Goal: Information Seeking & Learning: Learn about a topic

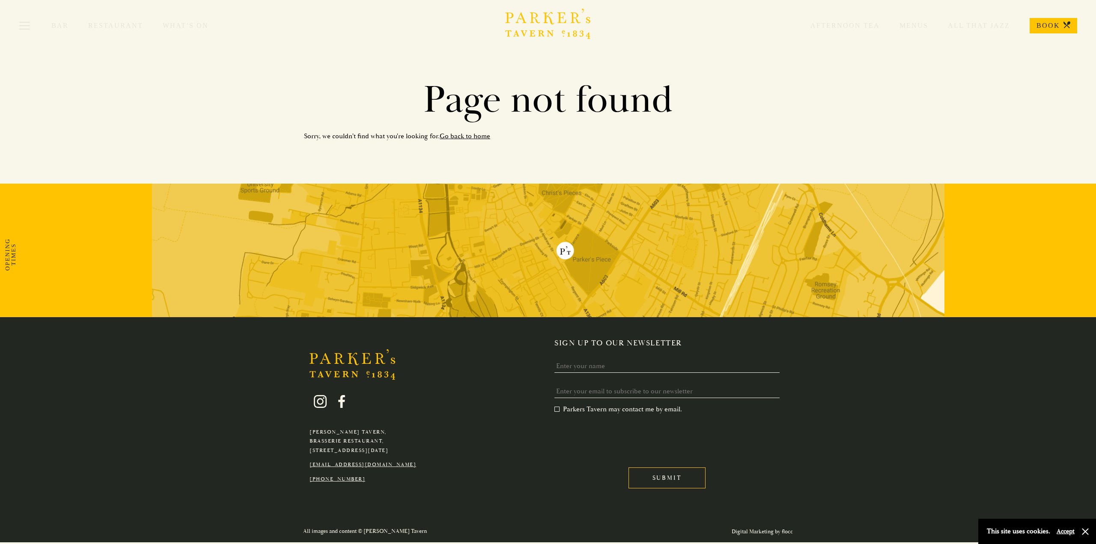
click at [546, 24] on icon "Brasserie Restaurant Cambridge | Parker's Tavern Cambridge Parker's Tavern is a…" at bounding box center [548, 24] width 86 height 30
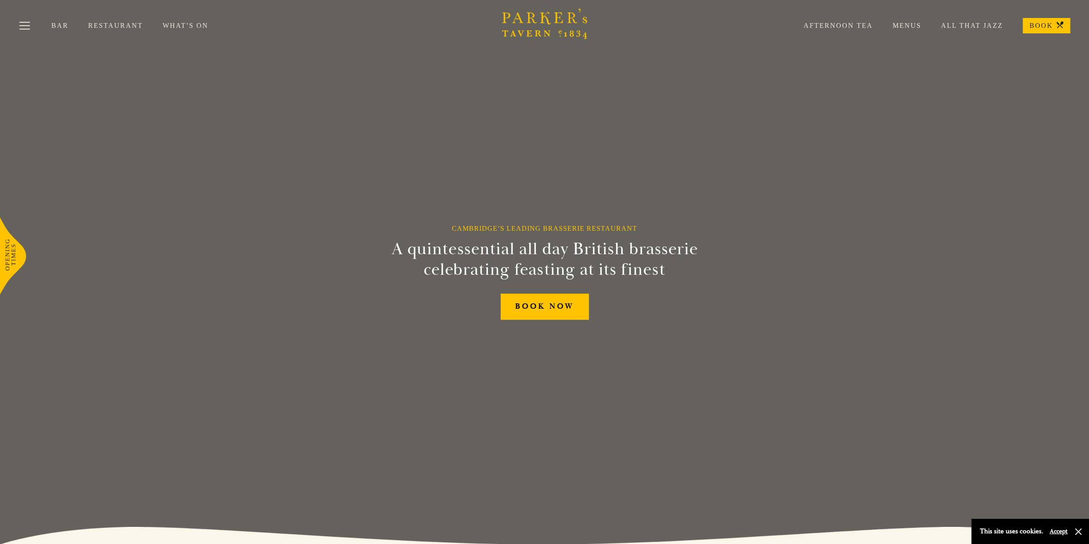
click at [110, 25] on link "Restaurant" at bounding box center [125, 25] width 74 height 9
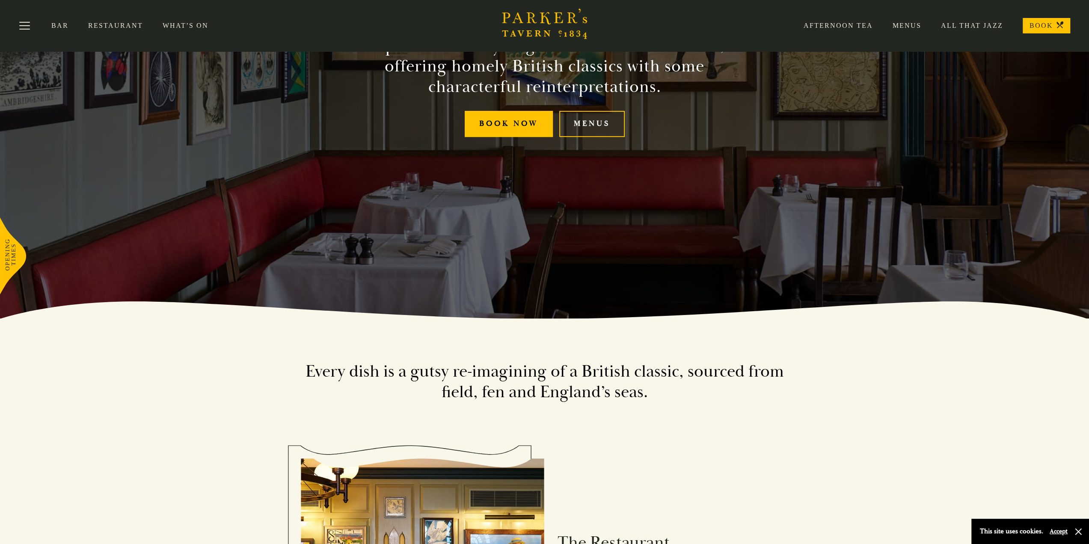
scroll to position [177, 0]
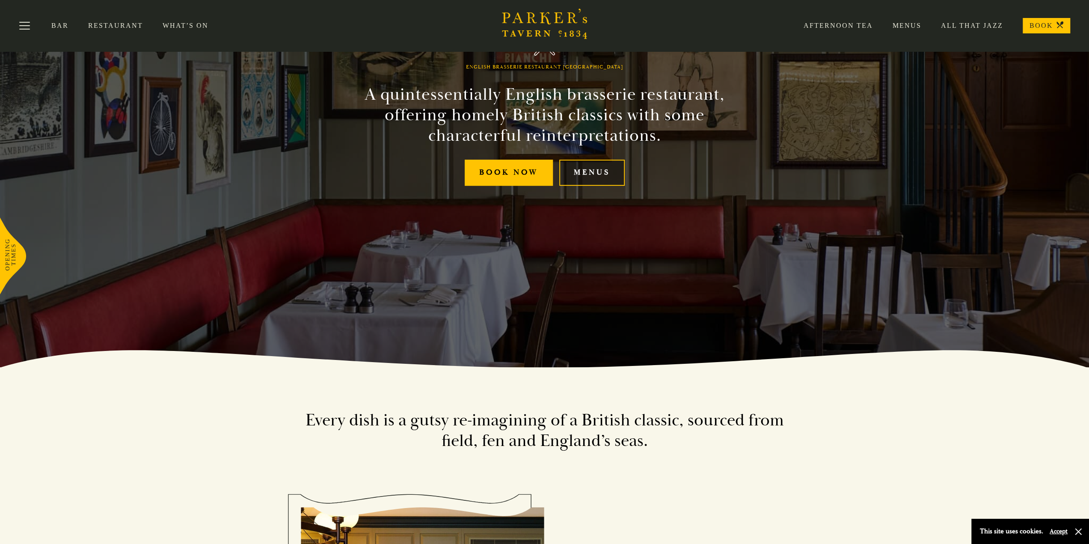
click at [584, 168] on link "Menus" at bounding box center [591, 173] width 65 height 26
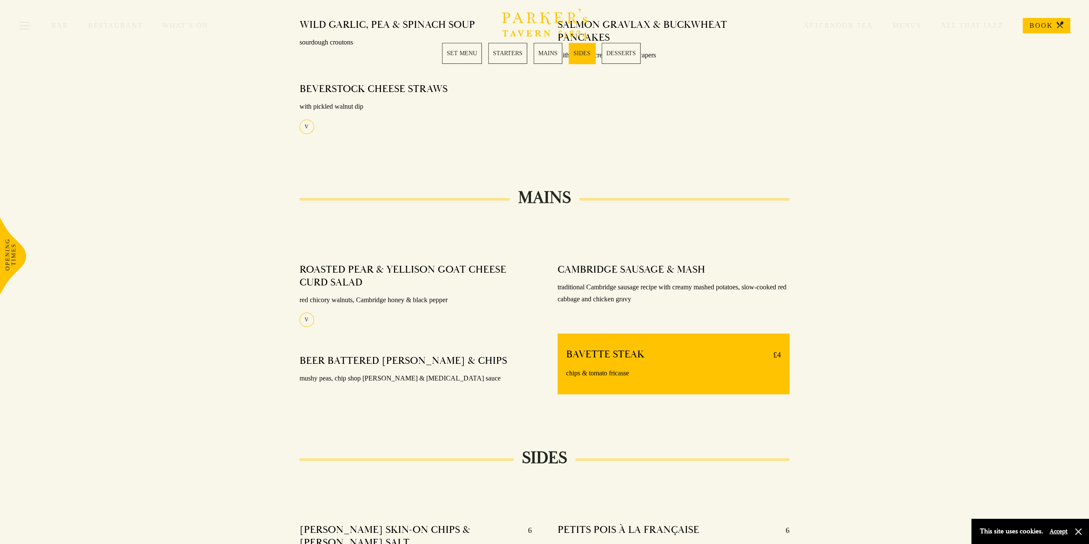
scroll to position [471, 0]
click at [545, 56] on link "MAINS" at bounding box center [548, 53] width 29 height 21
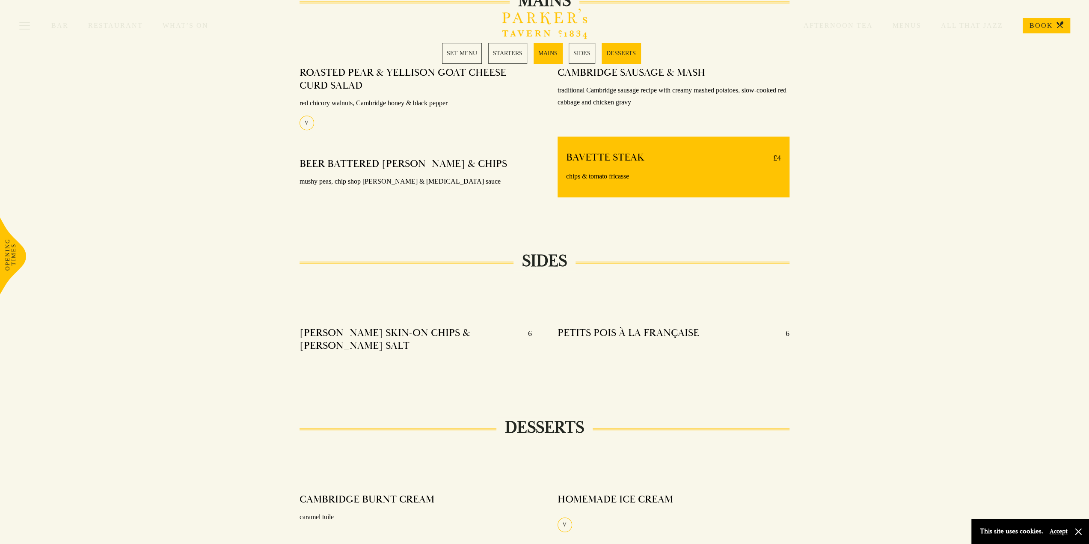
scroll to position [668, 0]
click at [359, 164] on h4 "BEER BATTERED HADDOCK & CHIPS" at bounding box center [404, 163] width 208 height 13
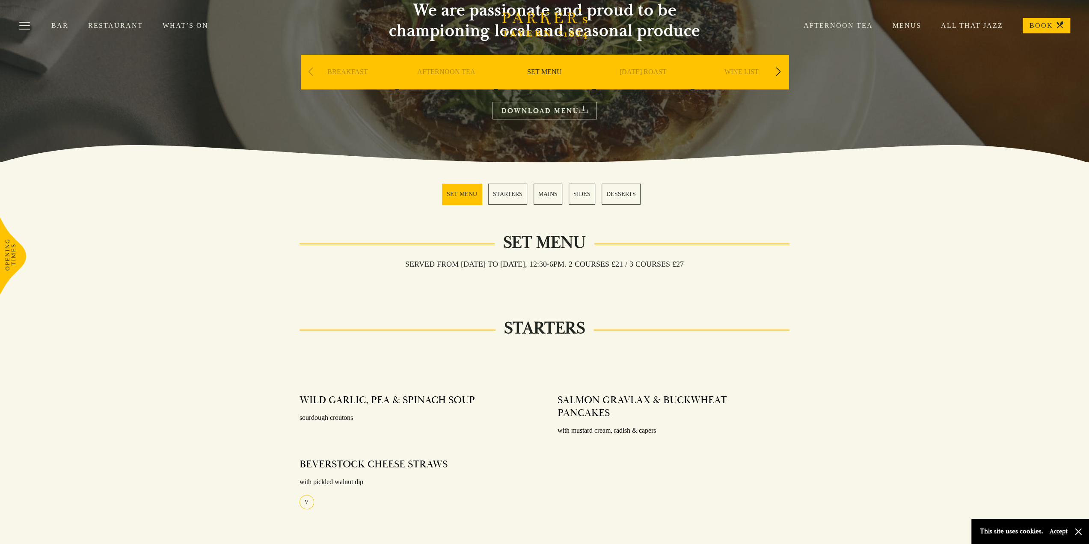
scroll to position [0, 0]
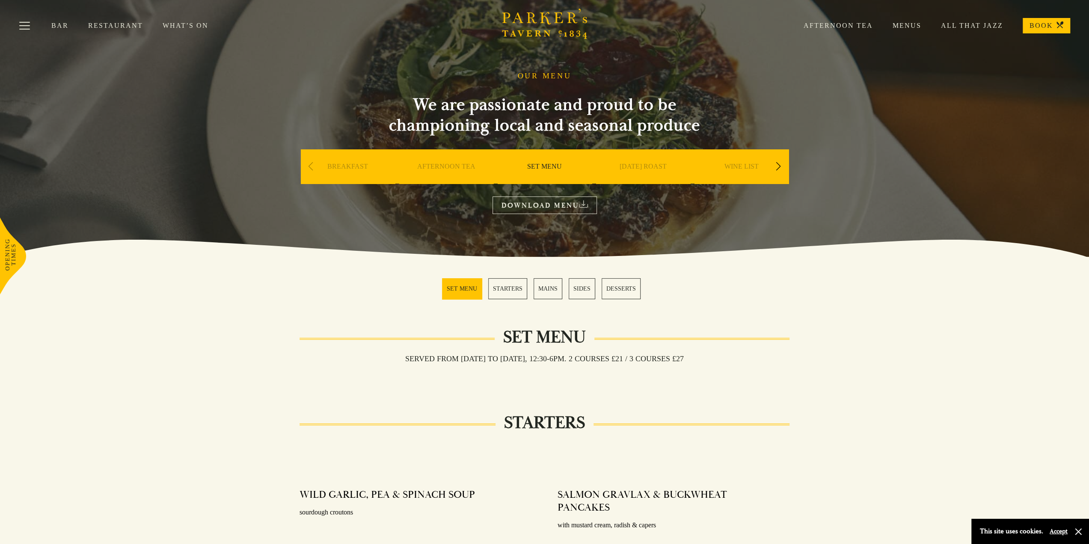
drag, startPoint x: 753, startPoint y: 193, endPoint x: 710, endPoint y: 72, distance: 127.9
click at [309, 165] on div "Previous slide" at bounding box center [311, 166] width 12 height 19
click at [781, 165] on div "Next slide" at bounding box center [779, 166] width 12 height 19
click at [617, 163] on div "A LA CARTE" at bounding box center [643, 179] width 94 height 60
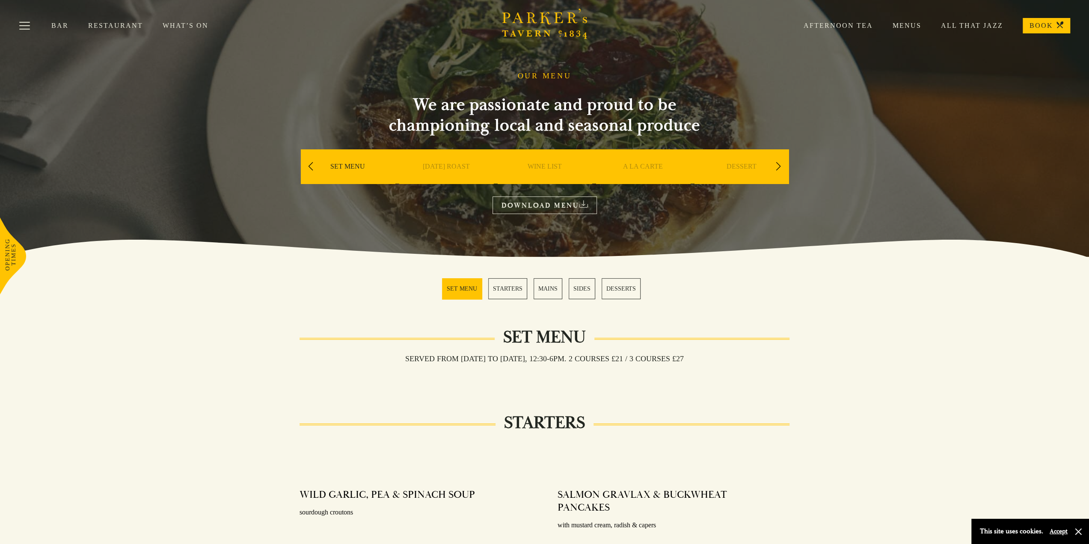
click at [642, 167] on link "A LA CARTE" at bounding box center [643, 179] width 40 height 34
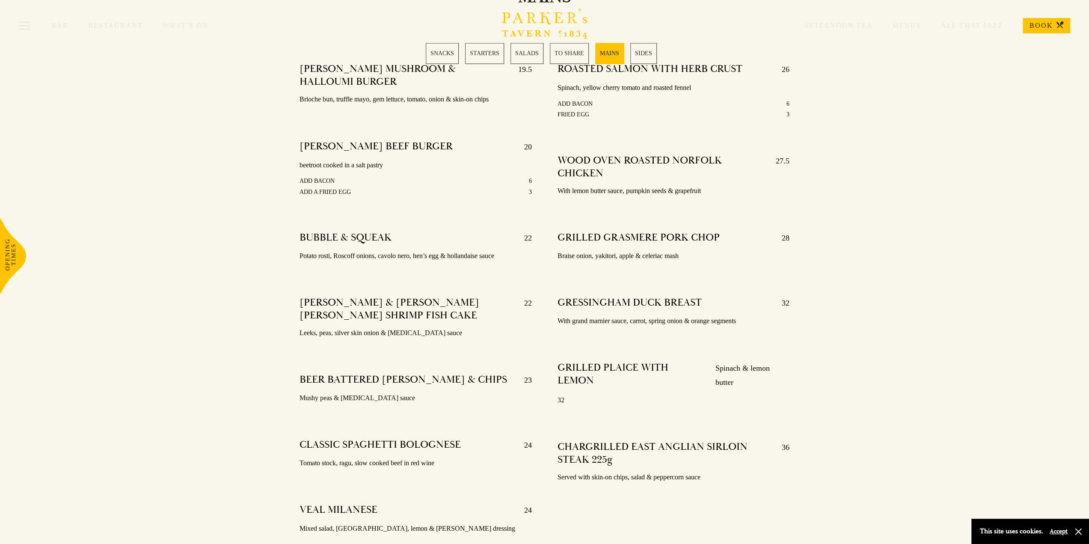
scroll to position [1455, 0]
